Goal: Task Accomplishment & Management: Use online tool/utility

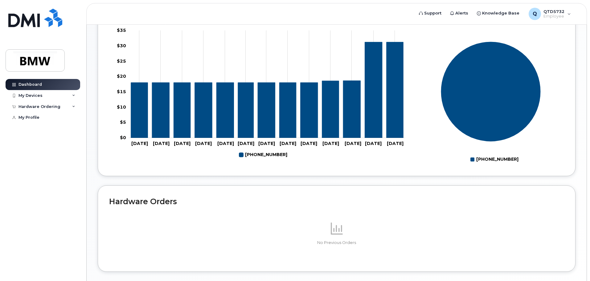
scroll to position [277, 0]
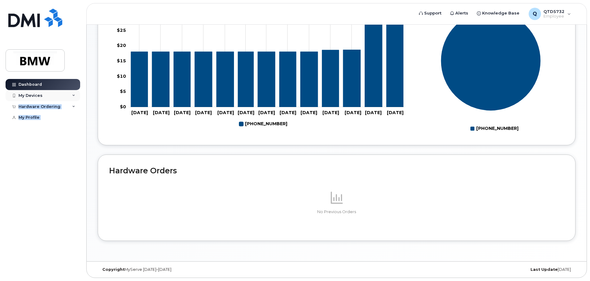
drag, startPoint x: 84, startPoint y: 100, endPoint x: 76, endPoint y: 97, distance: 8.8
click at [76, 97] on body "Support Alerts Knowledge Base Q QTD5732 Employee English Français Sign out Dash…" at bounding box center [295, 5] width 590 height 552
click at [76, 97] on div "My Devices" at bounding box center [43, 95] width 75 height 11
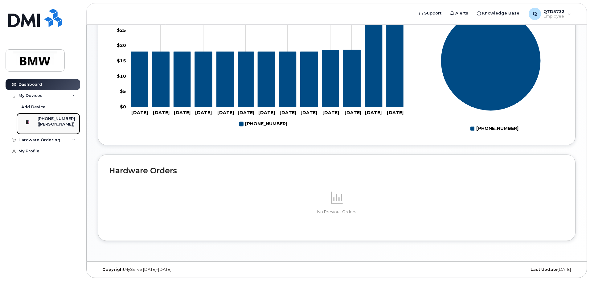
click at [73, 131] on div "864-907-9671 (Keith Medlin)" at bounding box center [57, 123] width 38 height 15
click at [71, 145] on div "Hardware Ordering" at bounding box center [43, 139] width 75 height 11
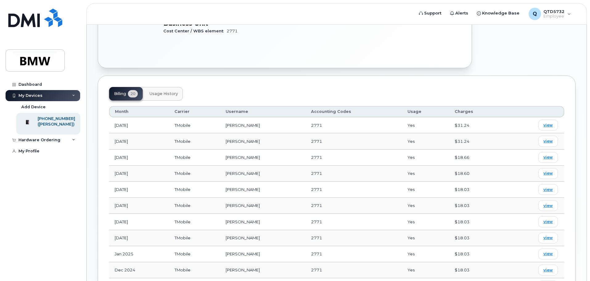
scroll to position [176, 0]
